Goal: Submit feedback/report problem: Submit feedback/report problem

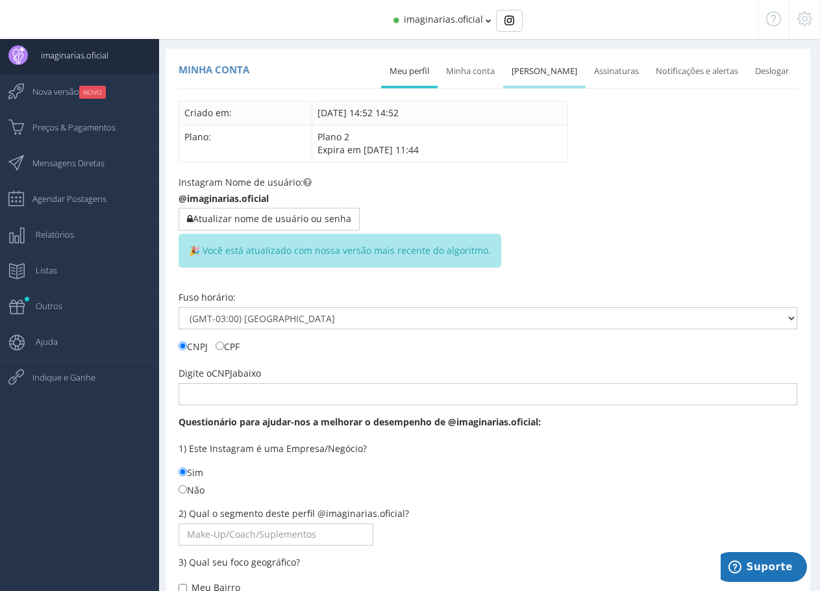
click at [549, 75] on link "Mudar senha" at bounding box center [544, 71] width 82 height 29
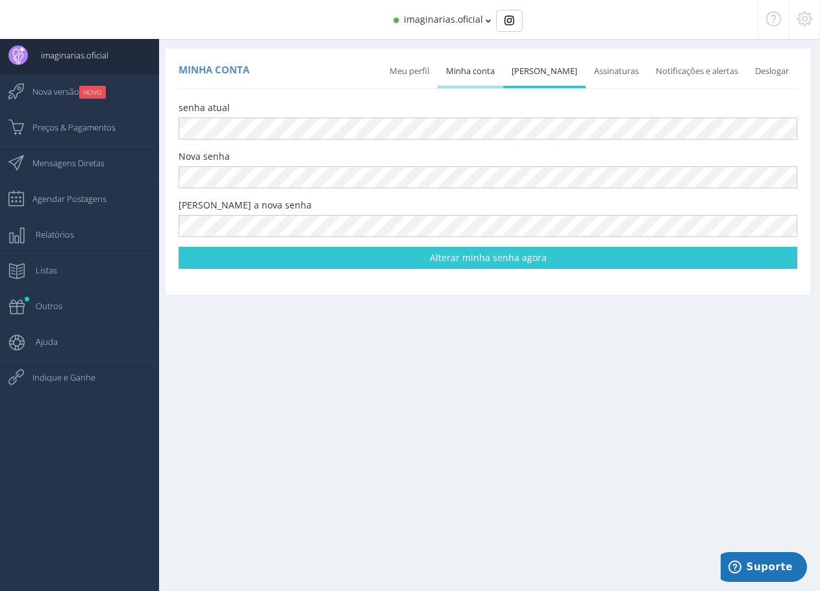
click at [490, 72] on link "Minha conta" at bounding box center [471, 71] width 66 height 29
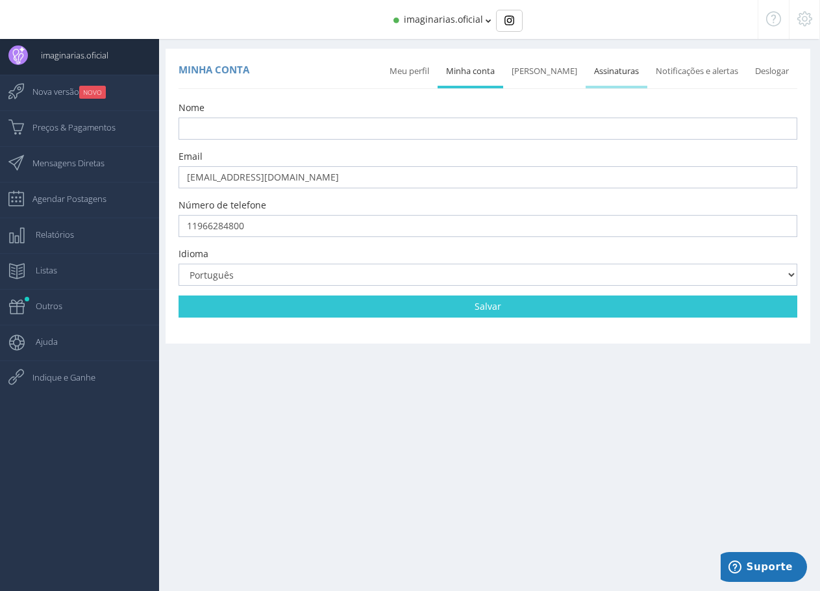
click at [604, 74] on link "Assinaturas" at bounding box center [617, 71] width 62 height 29
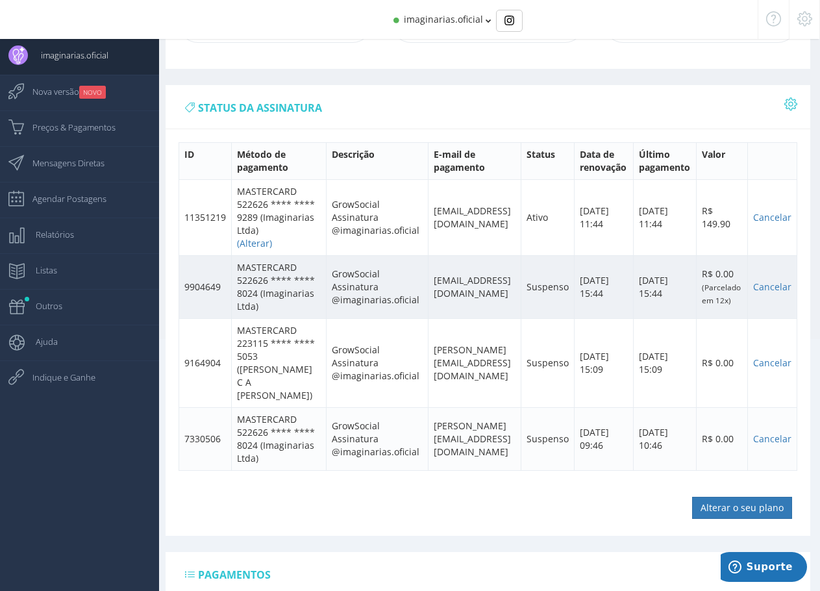
scroll to position [260, 0]
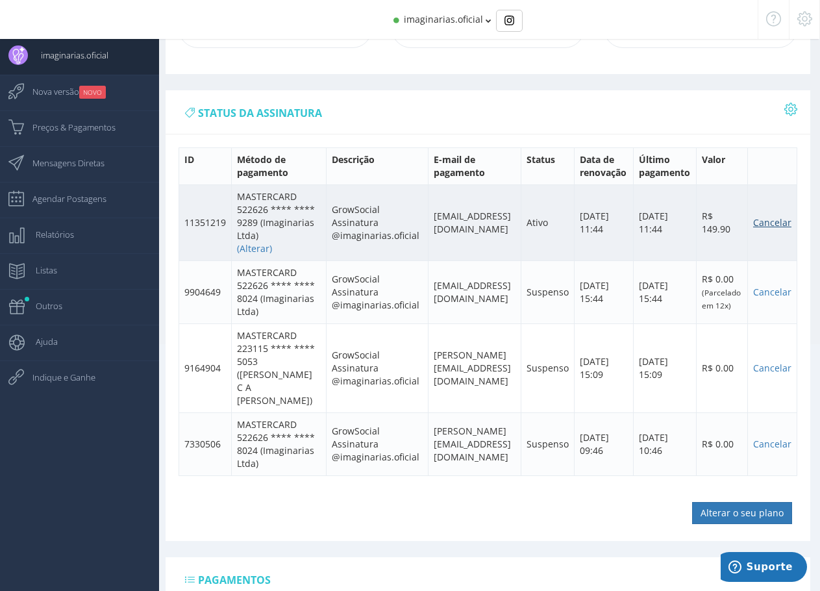
click at [774, 229] on link "Cancelar" at bounding box center [772, 222] width 38 height 12
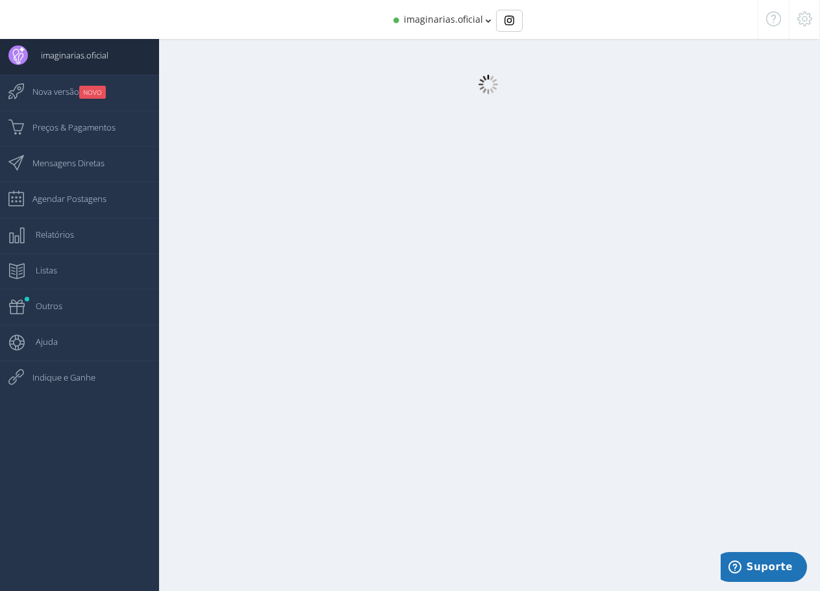
select select "359"
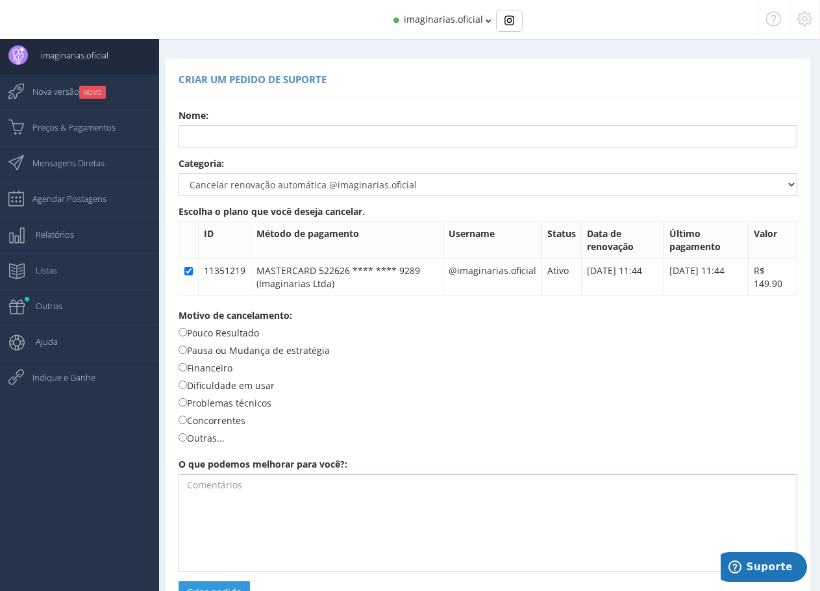
click at [240, 406] on label "Problemas técnicos" at bounding box center [225, 402] width 93 height 14
click at [187, 406] on input "Problemas técnicos" at bounding box center [183, 402] width 8 height 8
radio input "true"
click at [256, 488] on textarea at bounding box center [488, 522] width 619 height 97
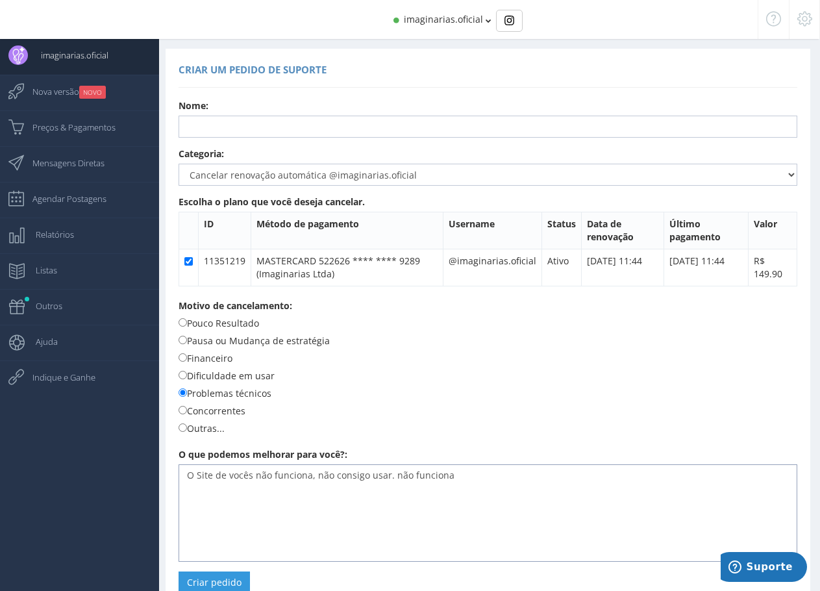
scroll to position [38, 0]
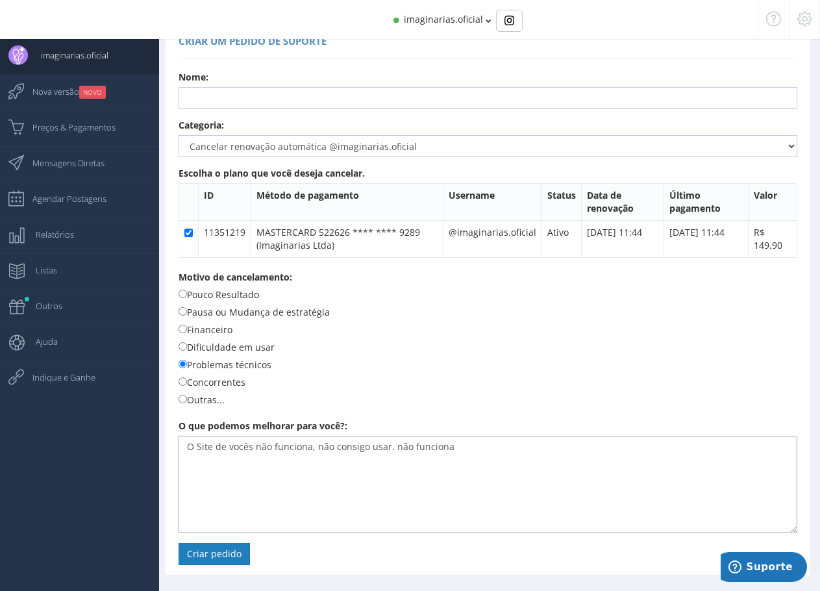
type textarea "O Site de vocês não funciona, não consigo usar. não funciona"
click at [208, 550] on button "Criar pedido" at bounding box center [214, 554] width 71 height 22
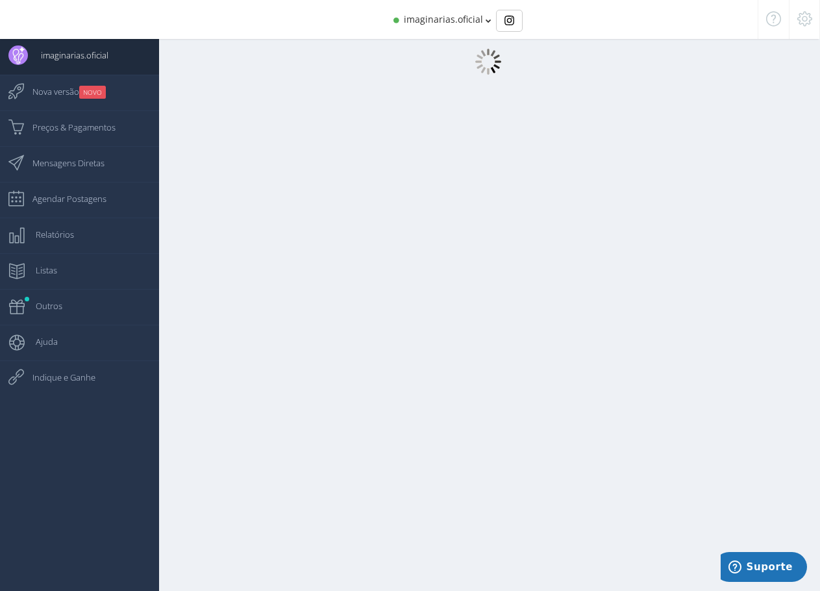
scroll to position [13, 0]
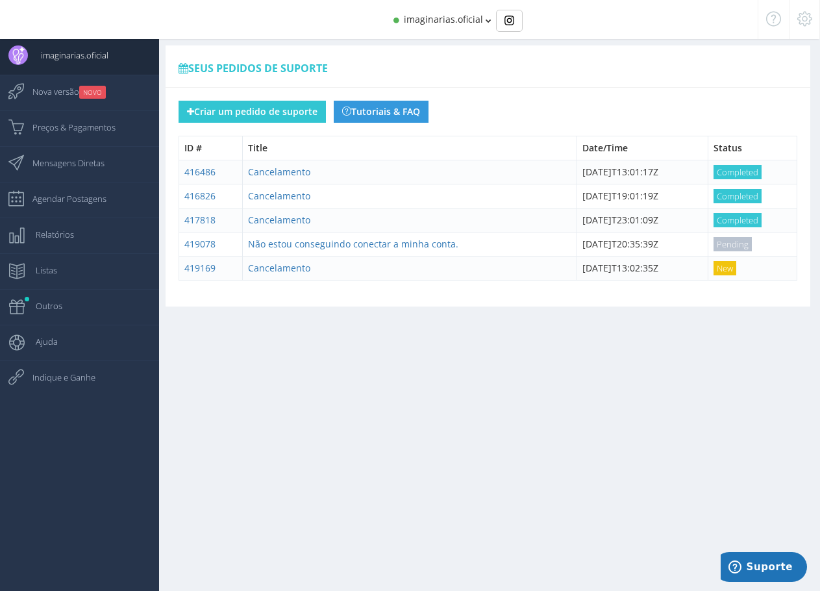
click at [810, 21] on icon at bounding box center [804, 18] width 15 height 9
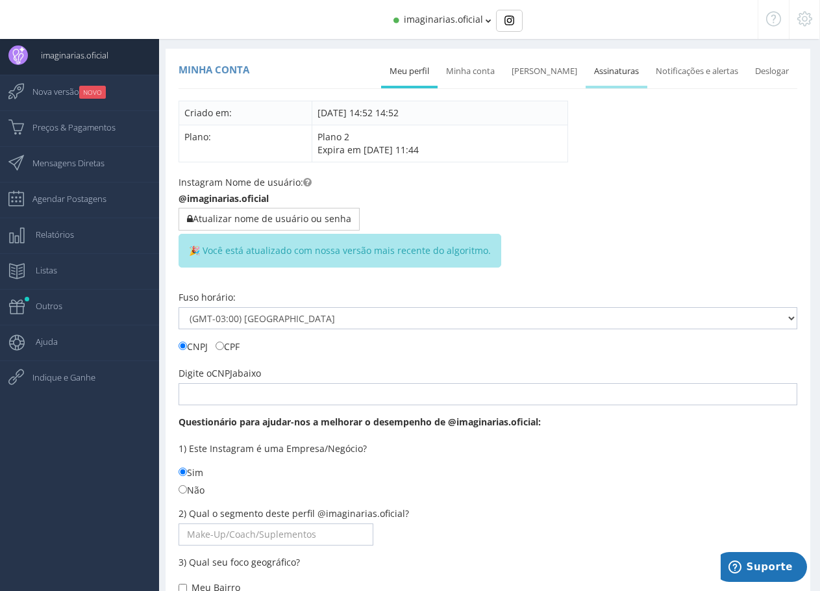
click at [605, 72] on link "Assinaturas" at bounding box center [617, 71] width 62 height 29
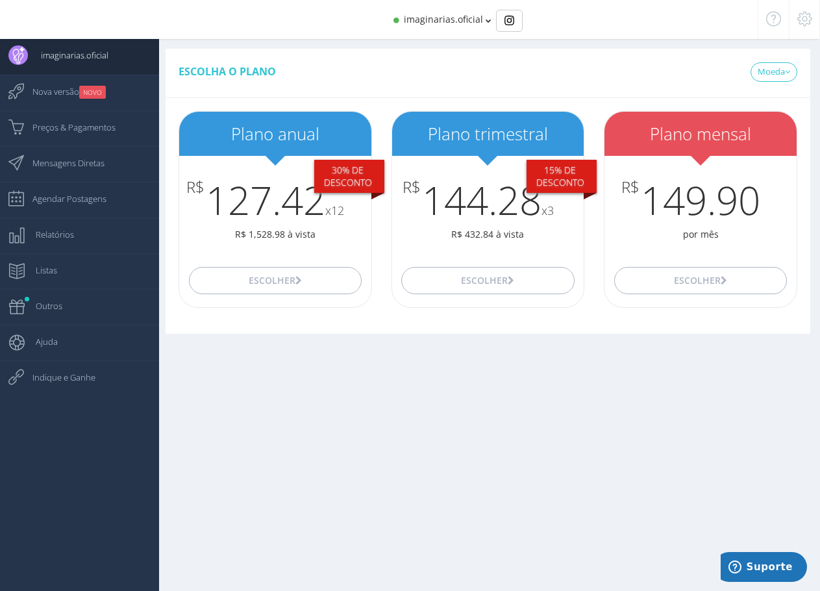
click at [814, 16] on div at bounding box center [804, 19] width 31 height 39
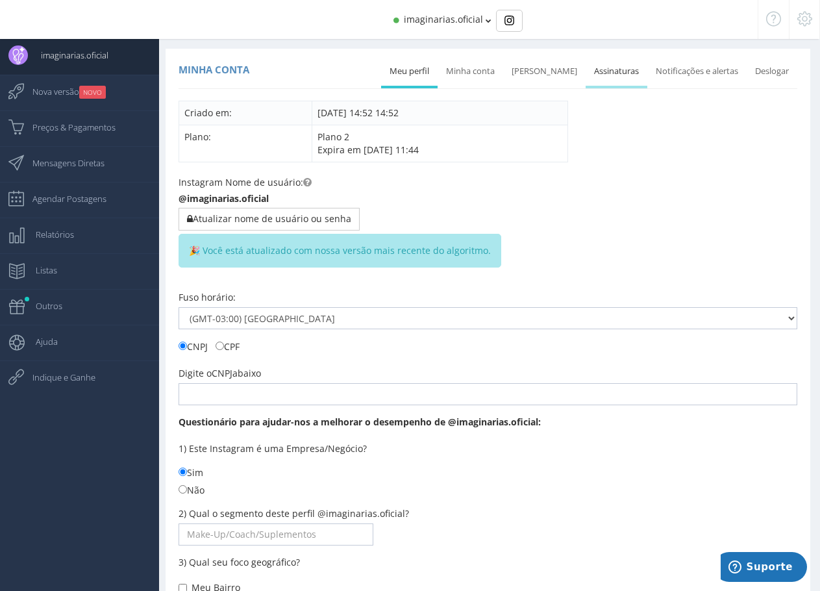
click at [604, 69] on link "Assinaturas" at bounding box center [617, 71] width 62 height 29
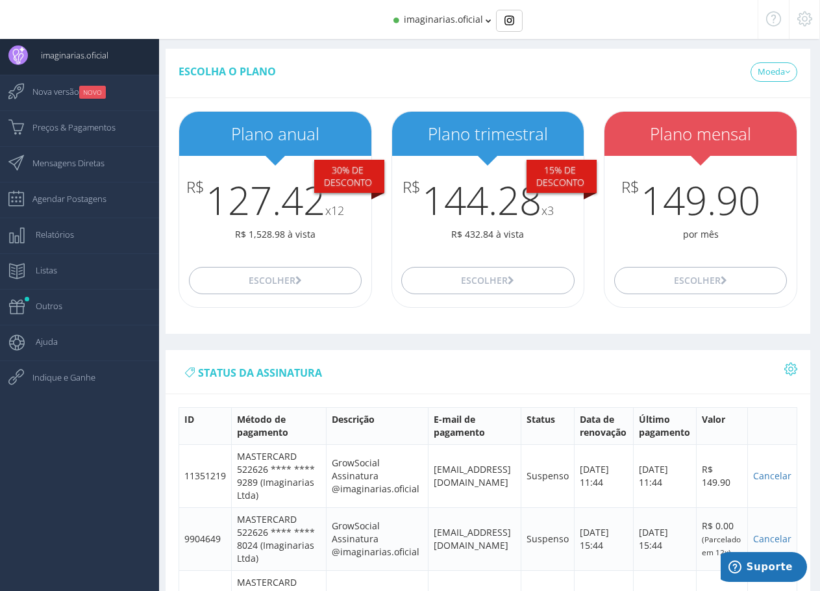
click at [445, 21] on span "imaginarias.oficial" at bounding box center [443, 19] width 79 height 12
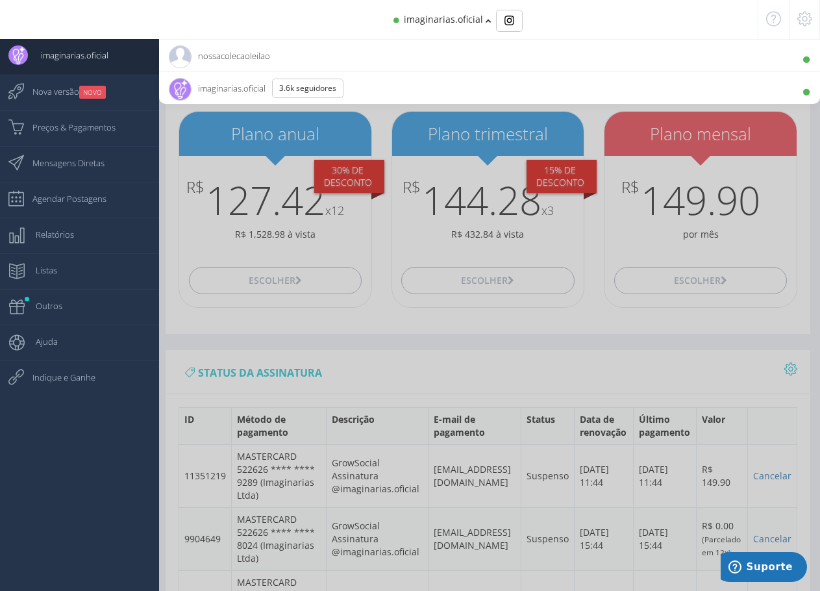
click at [226, 56] on span "nossacolecaoleilao 980 Seguidores" at bounding box center [219, 56] width 101 height 32
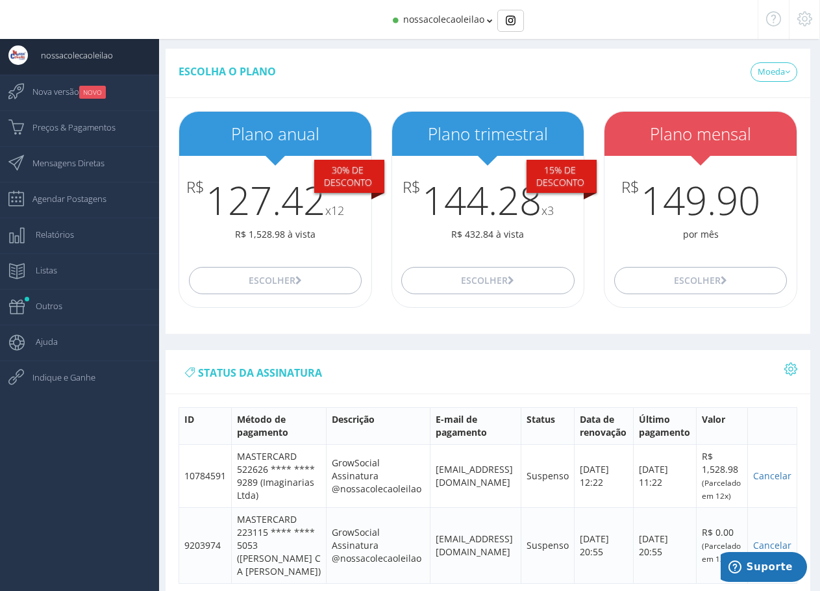
click at [810, 22] on icon at bounding box center [804, 18] width 15 height 9
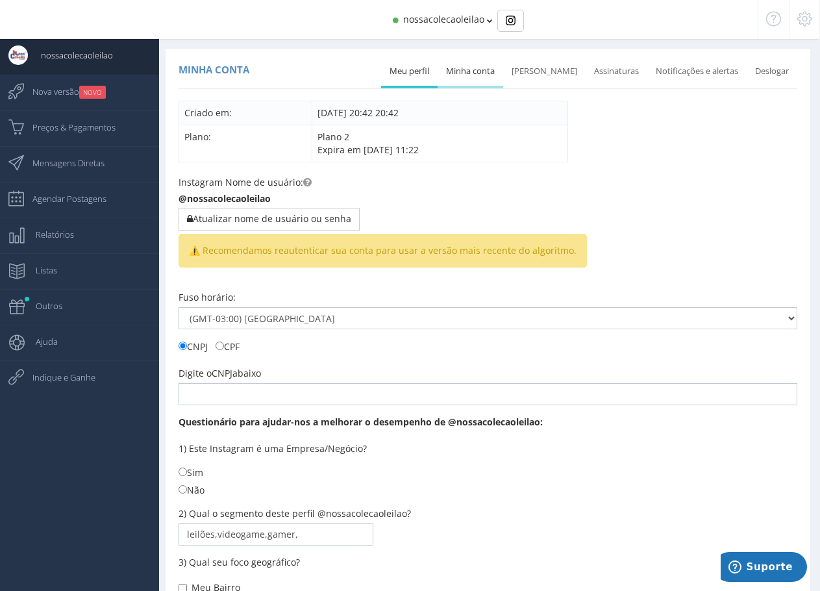
click at [473, 74] on link "Minha conta" at bounding box center [471, 71] width 66 height 29
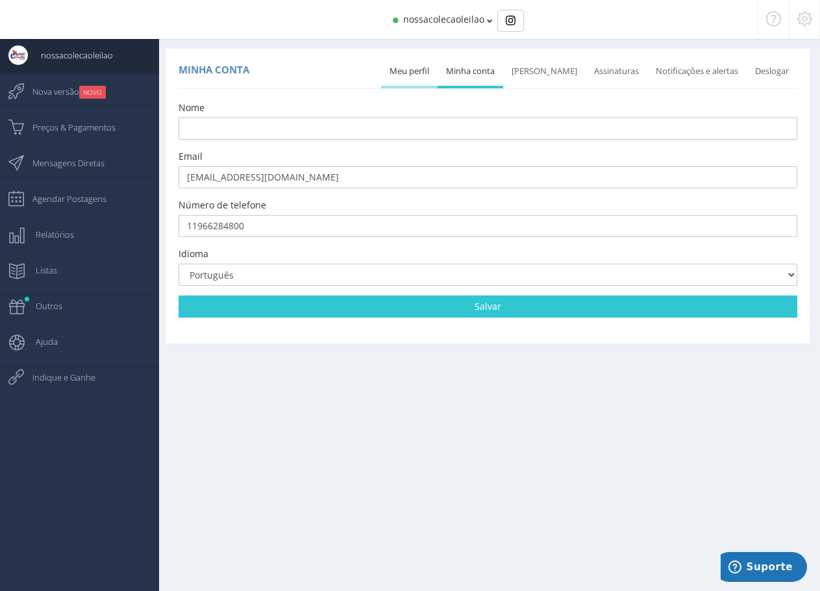
click at [417, 71] on link "Meu perfil" at bounding box center [409, 71] width 56 height 29
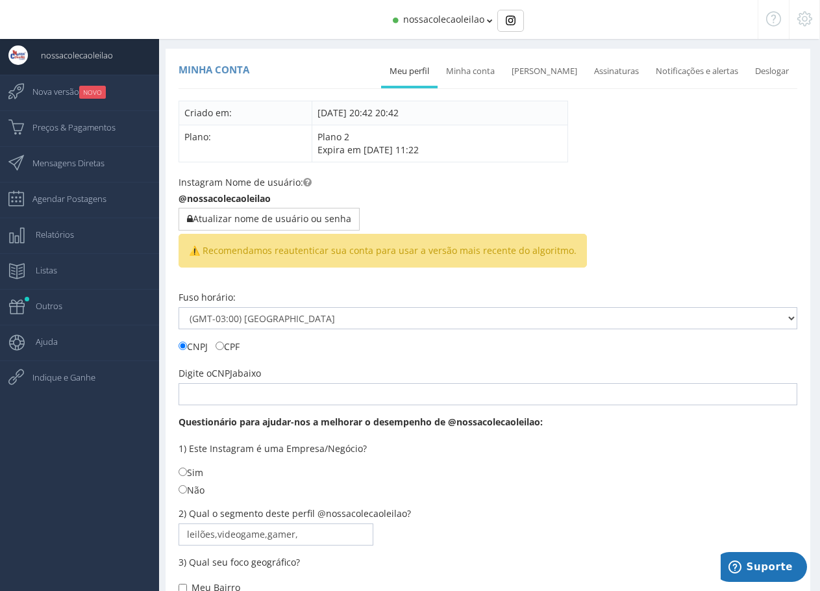
click at [440, 18] on span "nossacolecaoleilao" at bounding box center [443, 19] width 81 height 12
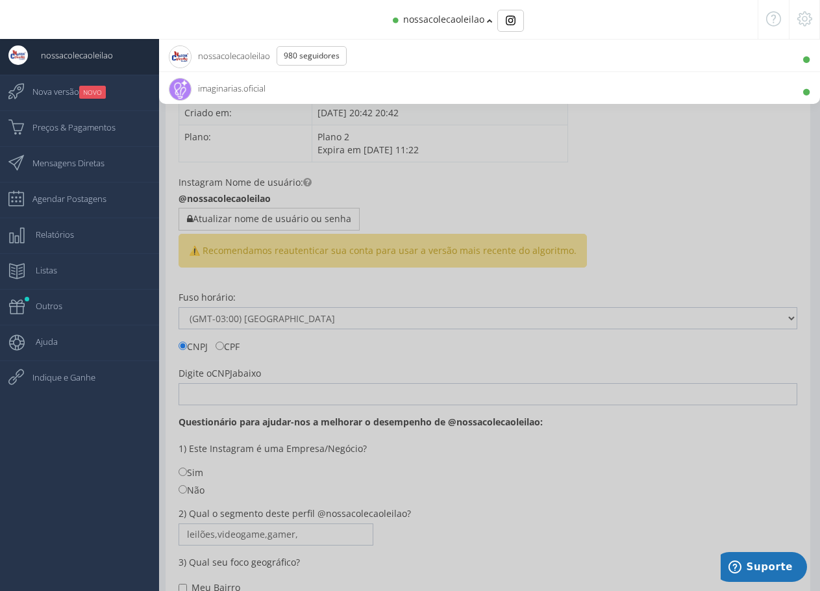
click at [218, 84] on span "imaginarias.oficial 3.6K Seguidores" at bounding box center [217, 88] width 97 height 32
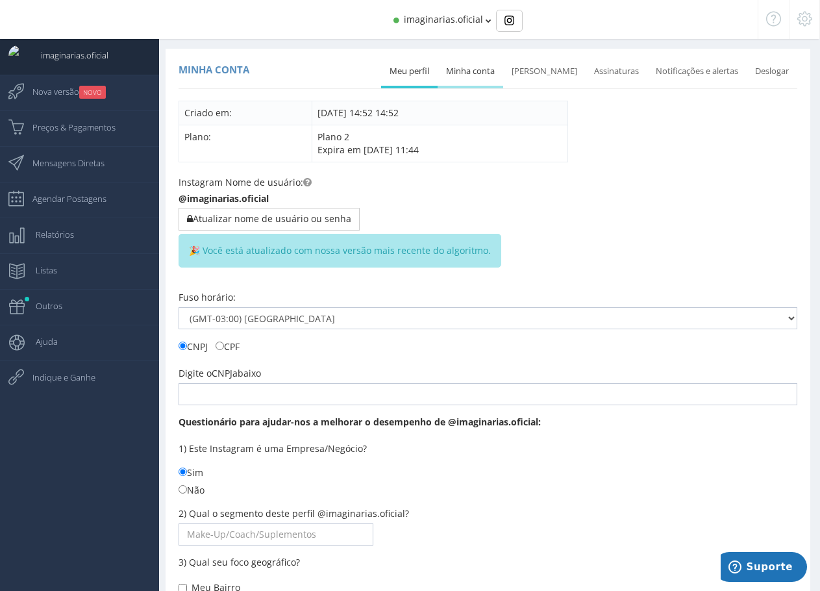
click at [484, 73] on link "Minha conta" at bounding box center [471, 71] width 66 height 29
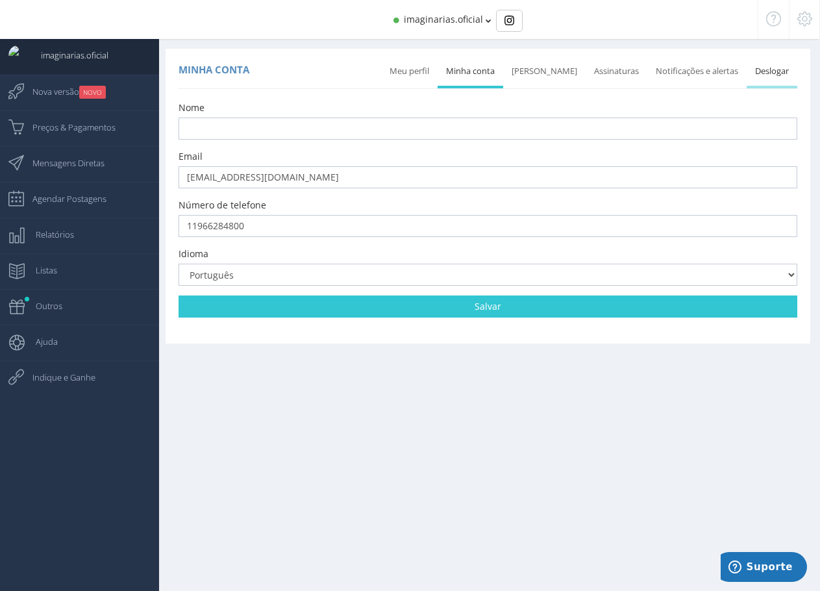
click at [768, 73] on link "Deslogar" at bounding box center [772, 71] width 51 height 29
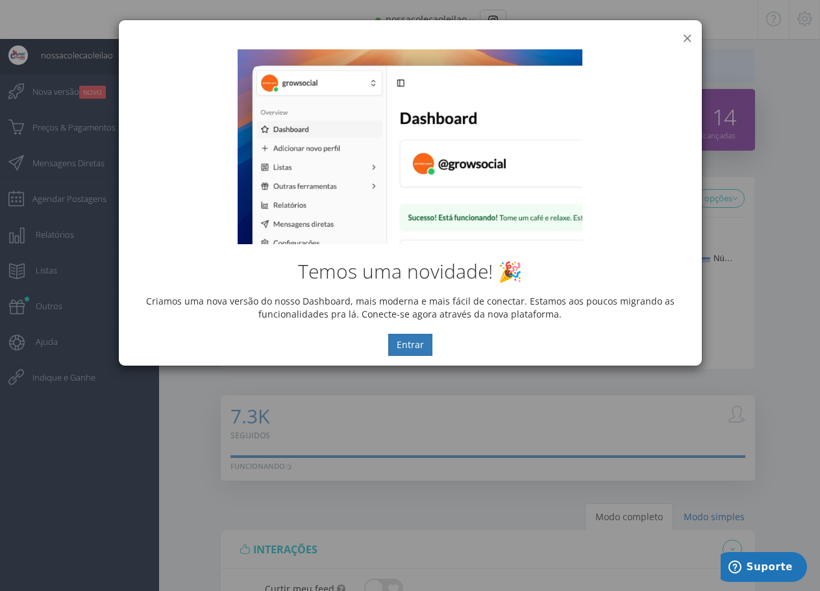
click at [688, 38] on button "×" at bounding box center [687, 38] width 10 height 18
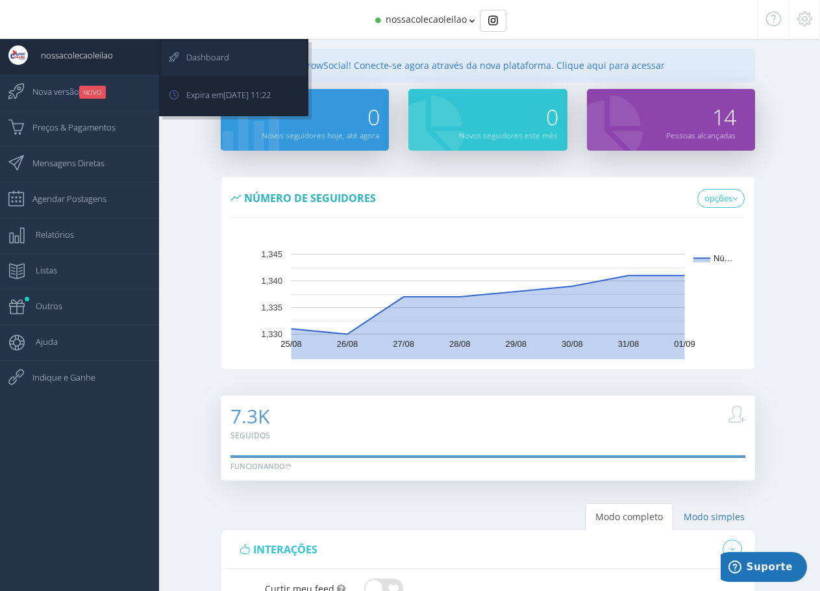
click at [208, 53] on span "Dashboard" at bounding box center [201, 57] width 56 height 32
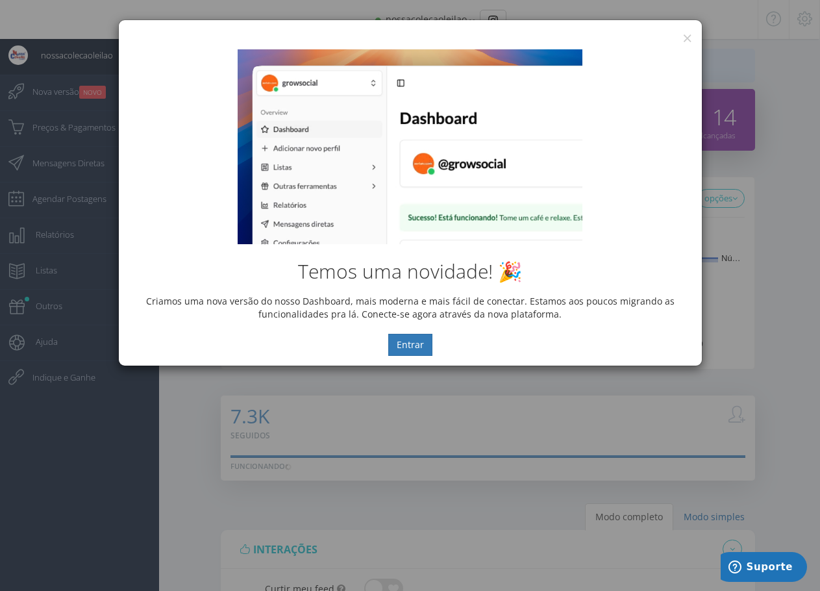
click at [687, 40] on div "Temos uma novidade! 🎉 Criamos uma nova versão do nosso Dashboard, mais moderna …" at bounding box center [410, 203] width 583 height 326
click at [685, 40] on div "Temos uma novidade! 🎉 Criamos uma nova versão do nosso Dashboard, mais moderna …" at bounding box center [410, 203] width 583 height 326
click at [688, 36] on button "×" at bounding box center [687, 38] width 10 height 18
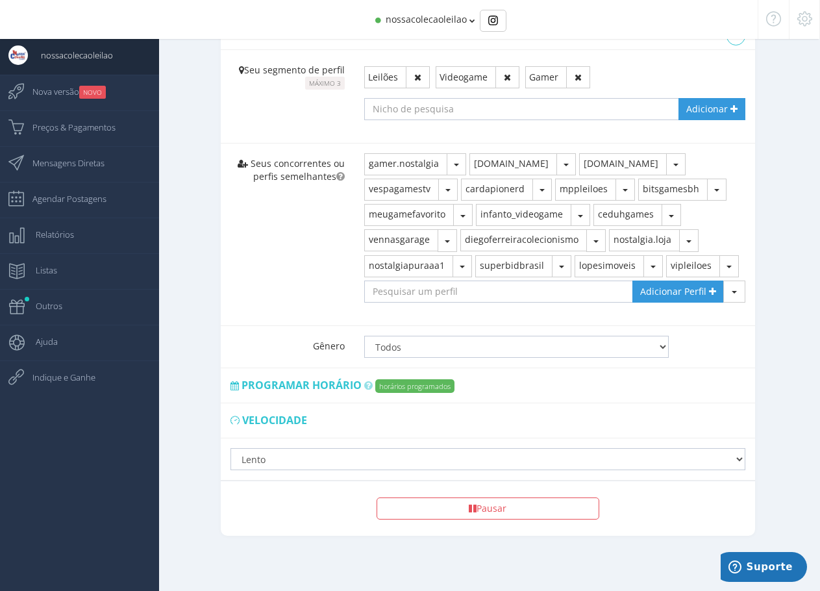
scroll to position [754, 0]
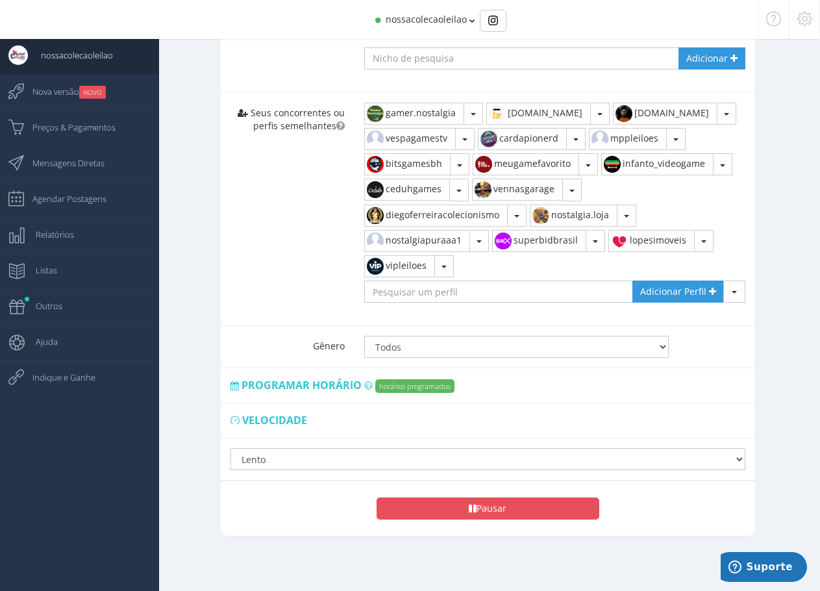
click at [497, 506] on button "Pausar" at bounding box center [488, 508] width 222 height 22
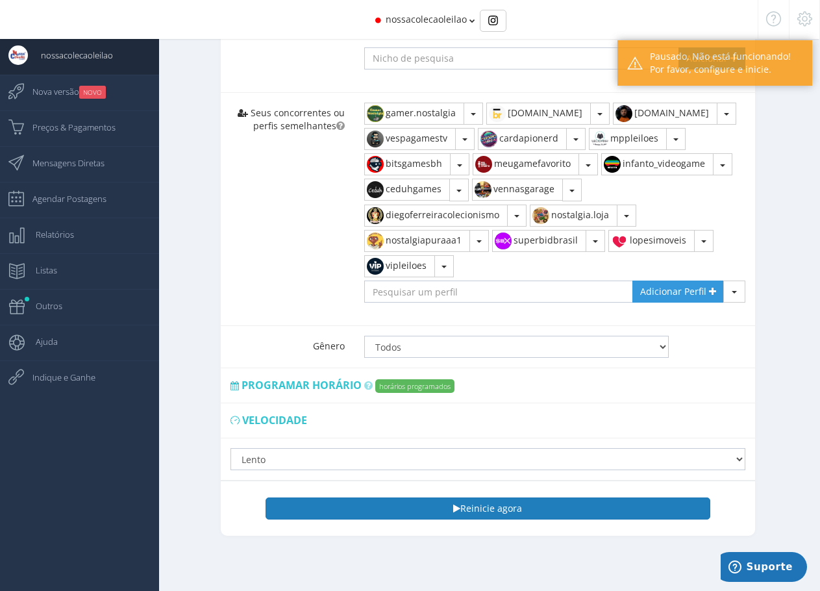
click at [499, 509] on button "Reinicie agora" at bounding box center [488, 508] width 444 height 22
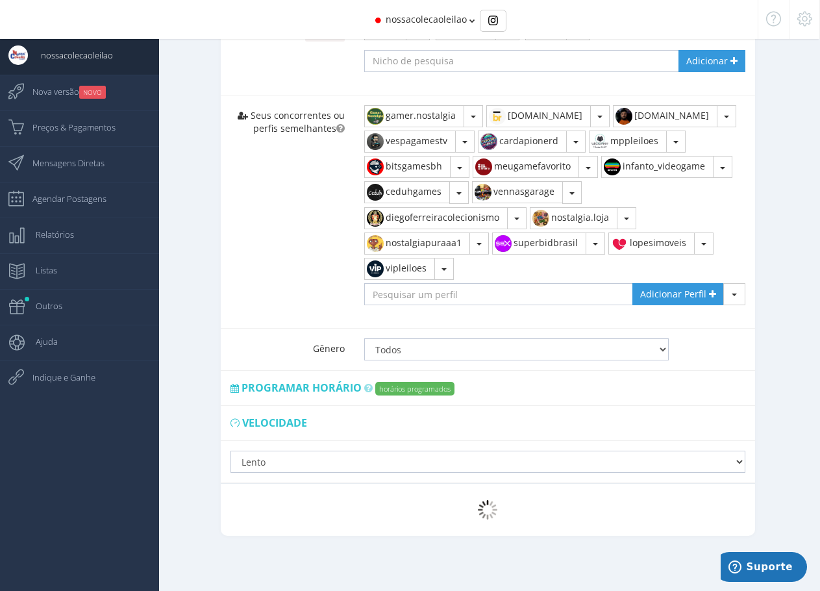
click at [421, 19] on span "nossacolecaoleilao" at bounding box center [426, 19] width 81 height 12
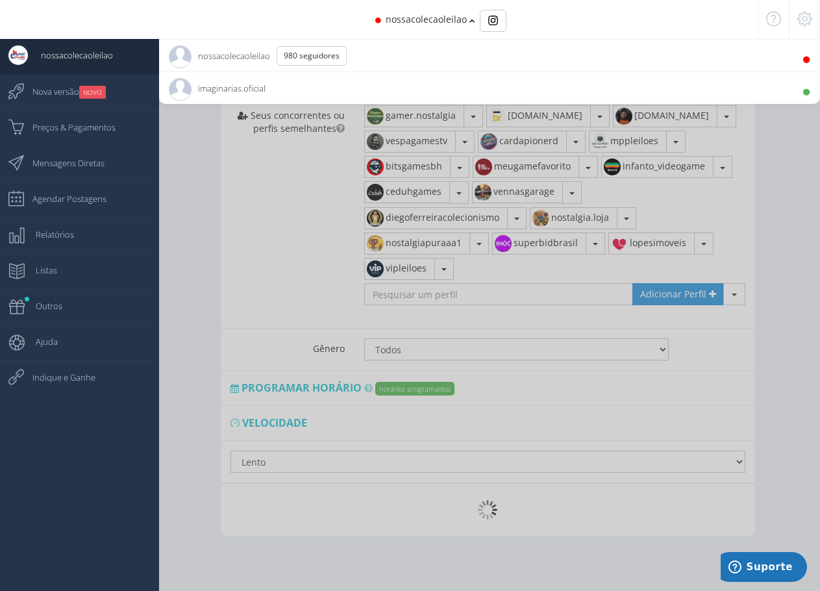
click at [226, 90] on span "imaginarias.oficial 3.6K Seguidores" at bounding box center [217, 88] width 97 height 32
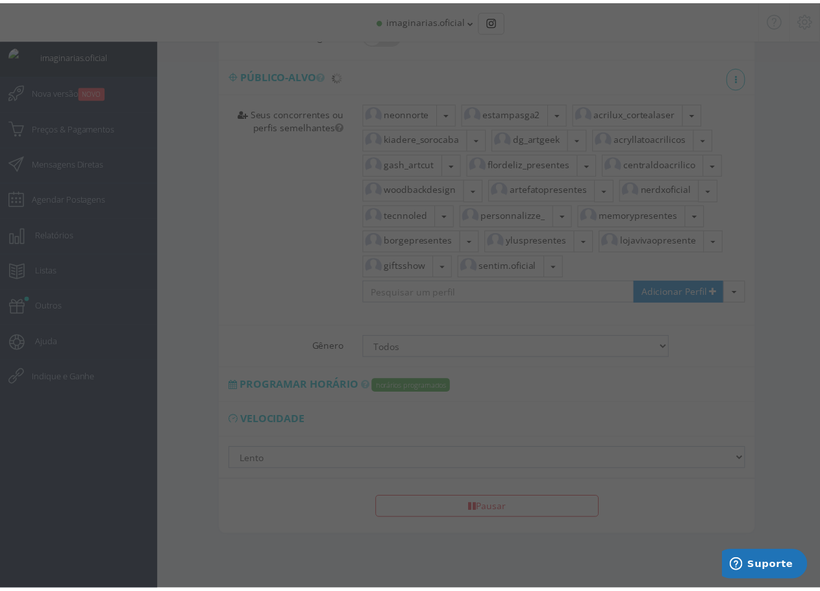
scroll to position [0, 0]
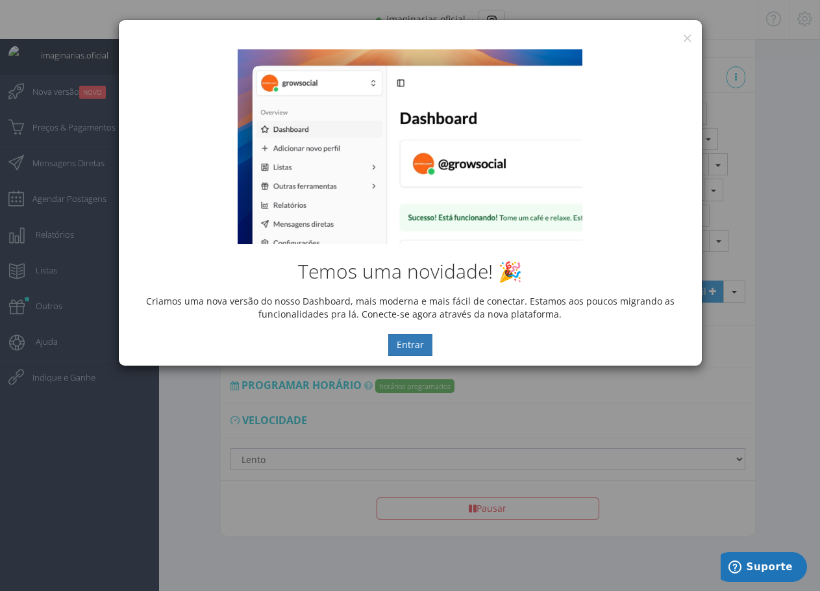
click at [679, 30] on div "× IG Grow Social" at bounding box center [410, 29] width 583 height 19
click at [684, 36] on button "×" at bounding box center [687, 38] width 10 height 18
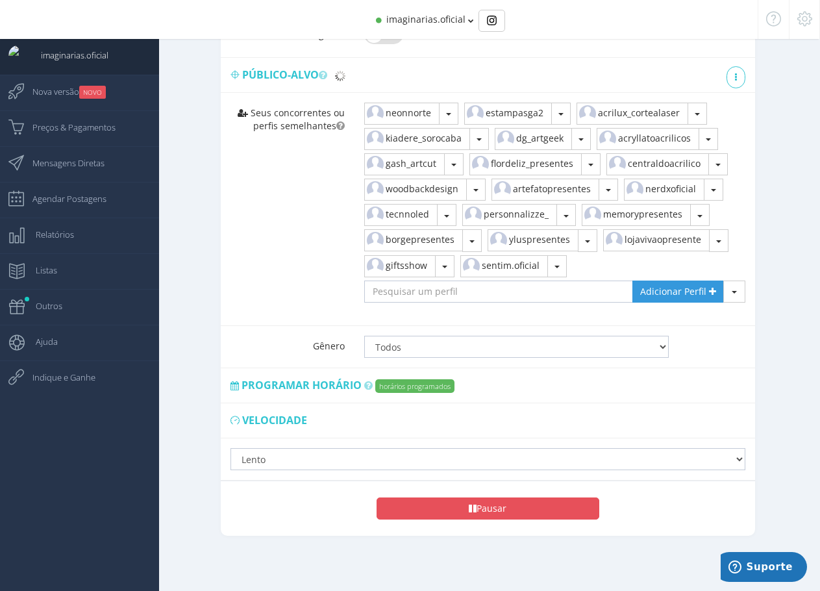
click at [495, 514] on button "Pausar" at bounding box center [488, 508] width 222 height 22
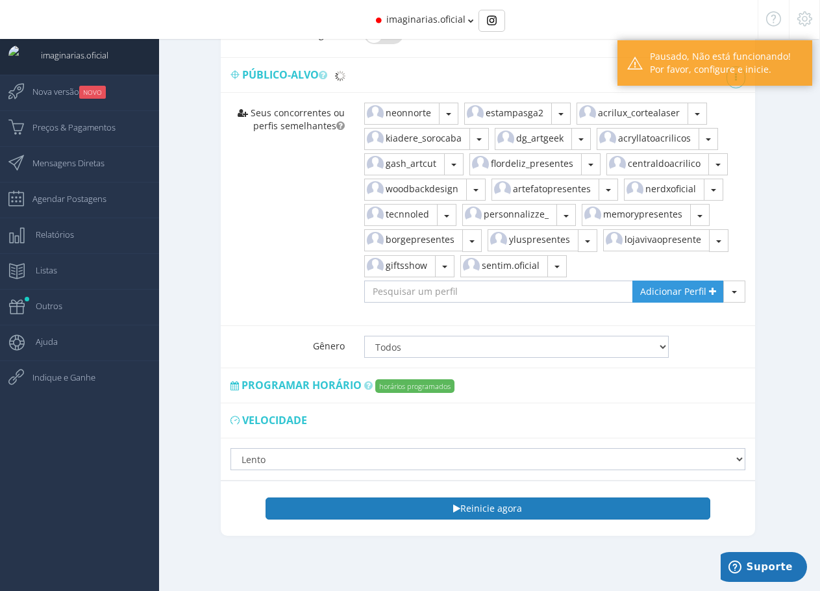
click at [475, 510] on button "Reinicie agora" at bounding box center [488, 508] width 444 height 22
